Goal: Information Seeking & Learning: Stay updated

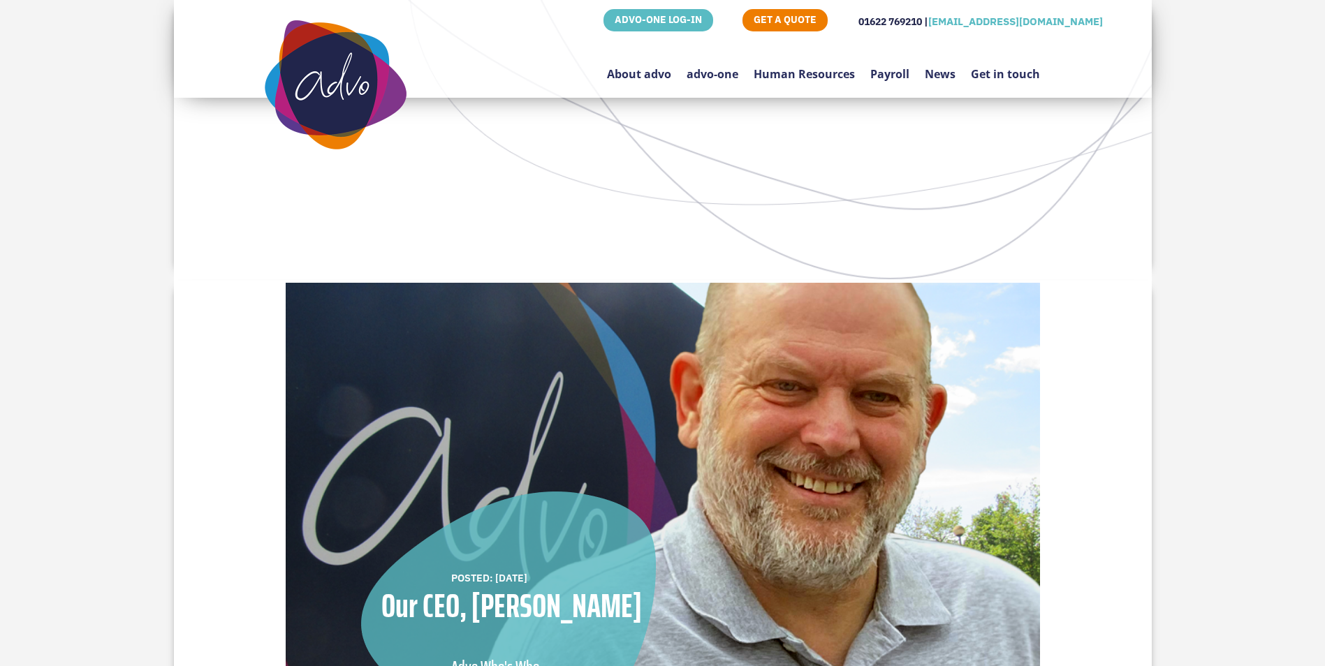
click at [805, 72] on link "Human Resources" at bounding box center [804, 67] width 101 height 66
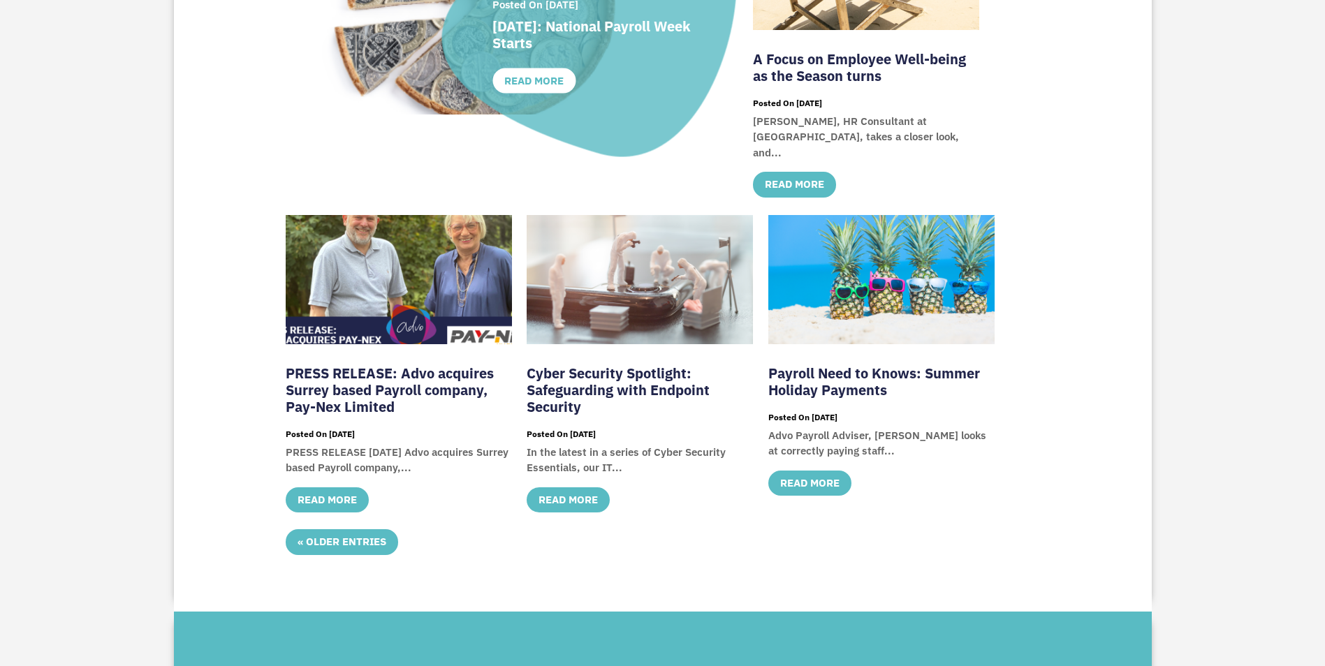
scroll to position [489, 0]
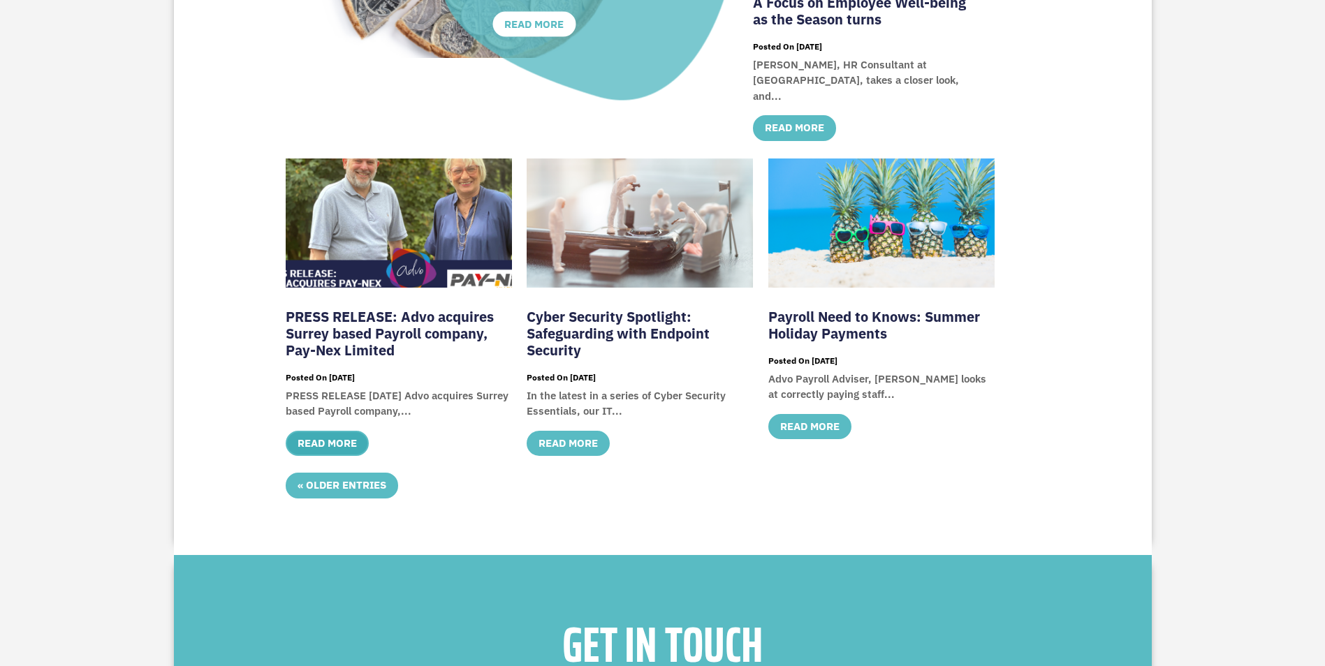
click at [332, 451] on link "read more" at bounding box center [327, 444] width 83 height 26
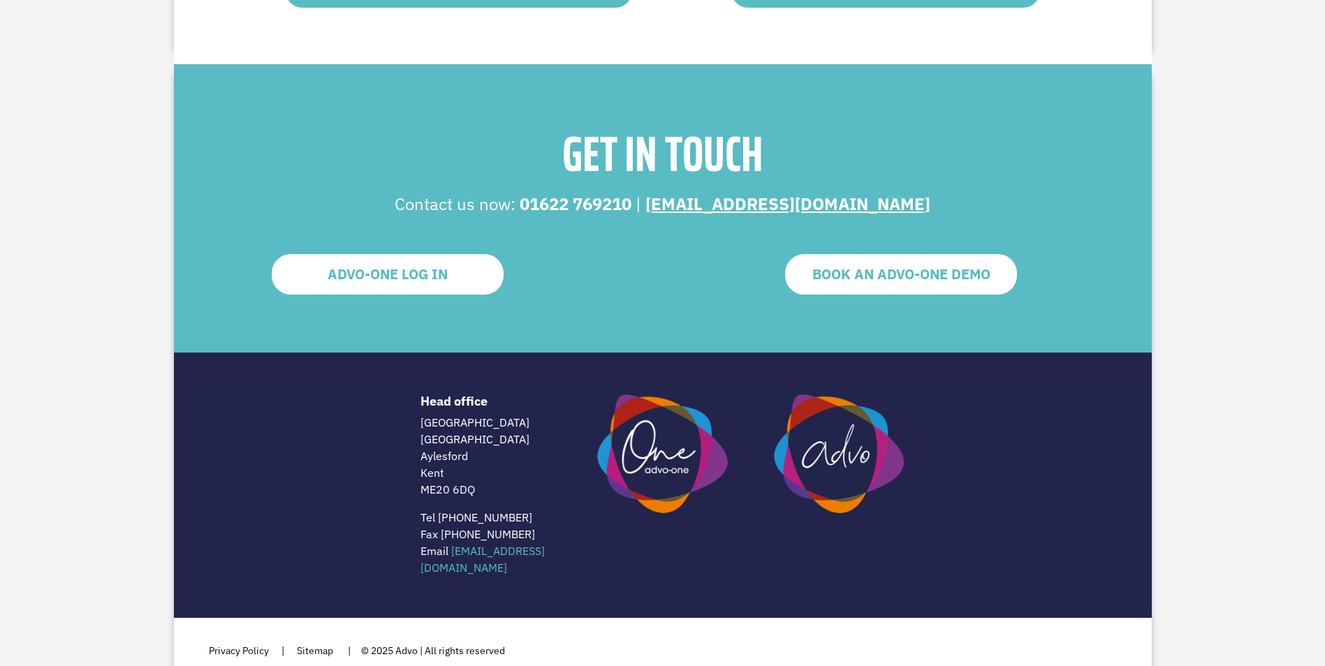
scroll to position [1614, 0]
